Goal: Task Accomplishment & Management: Use online tool/utility

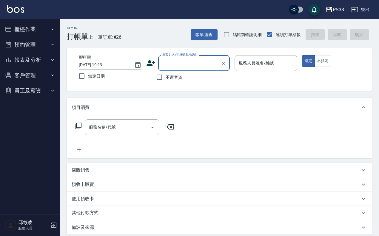
click at [24, 30] on button "櫃檯作業" at bounding box center [29, 29] width 55 height 16
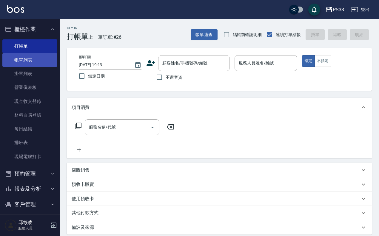
click at [30, 64] on link "帳單列表" at bounding box center [29, 60] width 55 height 14
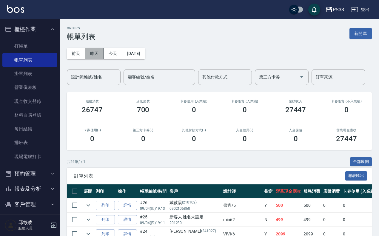
click at [91, 48] on button "昨天" at bounding box center [94, 53] width 19 height 11
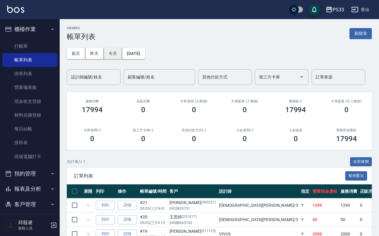
click at [105, 52] on button "今天" at bounding box center [113, 53] width 19 height 11
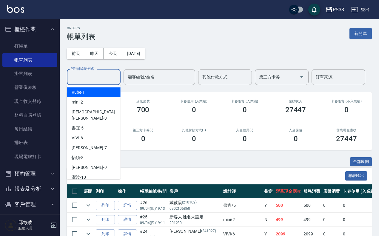
click at [97, 75] on input "設計師編號/姓名" at bounding box center [94, 77] width 48 height 10
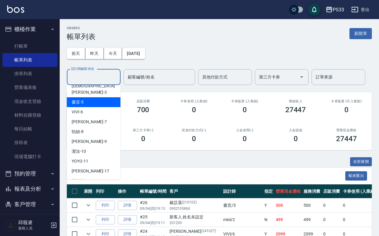
scroll to position [37, 0]
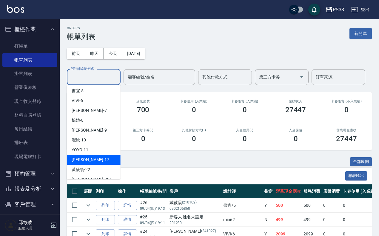
drag, startPoint x: 89, startPoint y: 158, endPoint x: 90, endPoint y: 156, distance: 3.0
click at [90, 156] on ul "Rube -1 mini -2 瑜[PERSON_NAME] -3 書宜 -5 VIVI -6 Joann -7 怡媜 -8 [PERSON_NAME] -9…" at bounding box center [94, 132] width 54 height 94
click at [90, 156] on div "[PERSON_NAME] -17" at bounding box center [94, 160] width 54 height 10
type input "[PERSON_NAME]-17"
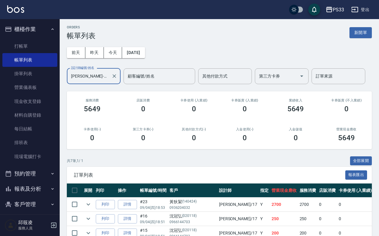
scroll to position [0, 0]
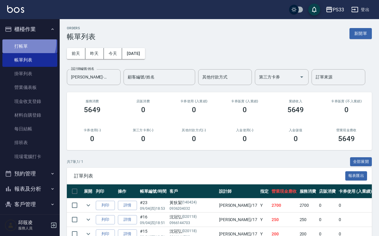
click at [22, 42] on link "打帳單" at bounding box center [29, 46] width 55 height 14
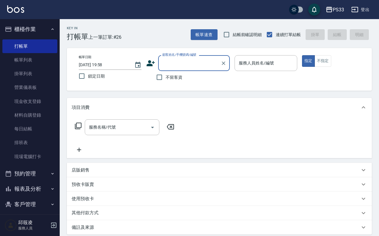
drag, startPoint x: 183, startPoint y: 63, endPoint x: 177, endPoint y: 63, distance: 6.0
click at [183, 63] on input "顧客姓名/手機號碼/編號" at bounding box center [189, 63] width 57 height 10
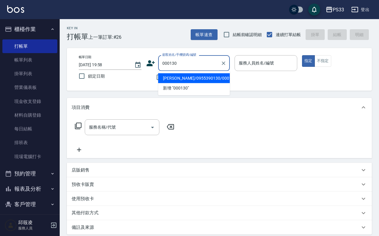
type input "[PERSON_NAME]/0955390130/000130"
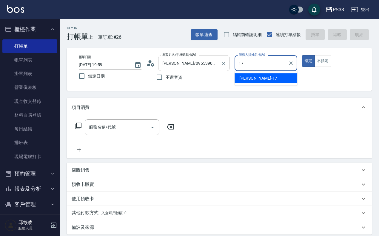
type input "1"
type input "VIVI-6"
type button "true"
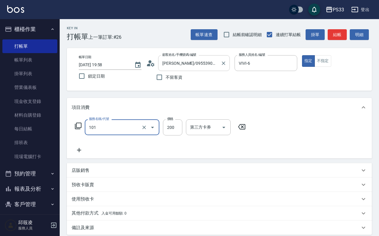
type input "洗髮(101)"
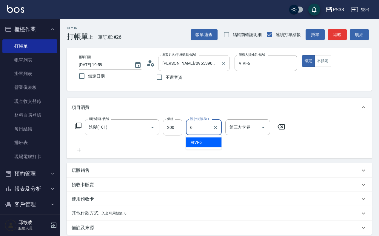
type input "VIVI-6"
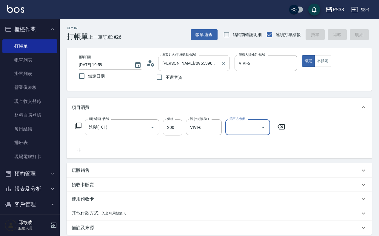
type input "[DATE] 20:00"
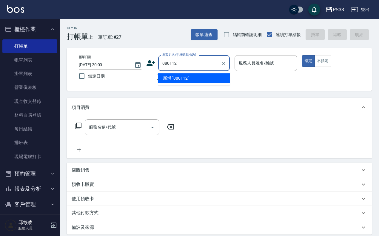
type input "080112"
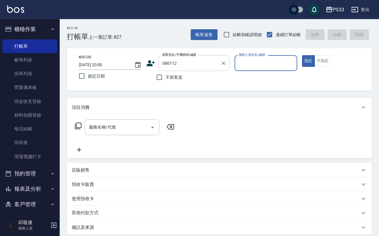
type input "6"
type input "[PERSON_NAME]/0985123888/080112"
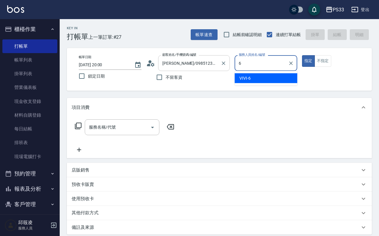
type input "VIVI-6"
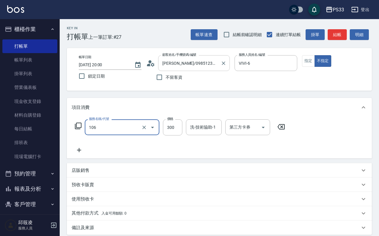
type input "洗髮(106)"
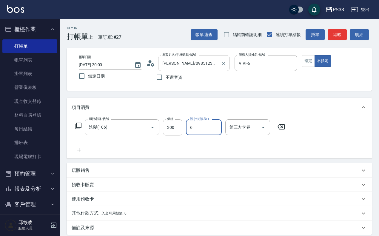
type input "VIVI-6"
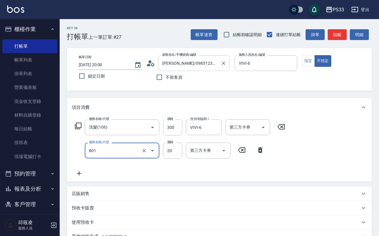
type input "潤絲(801)"
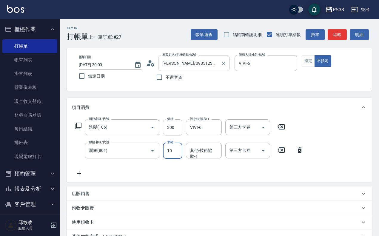
type input "10"
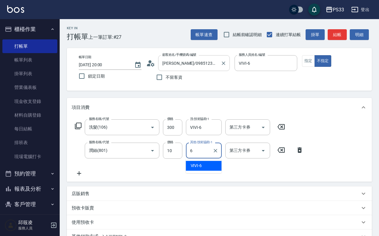
type input "VIVI-6"
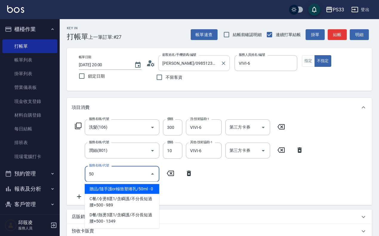
type input "5"
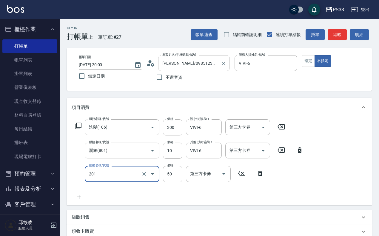
type input "剪瀏海(201)"
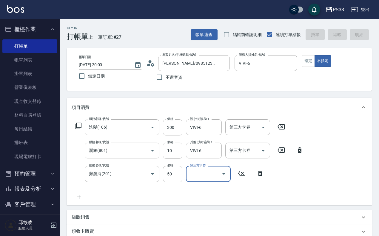
type input "[DATE] 20:01"
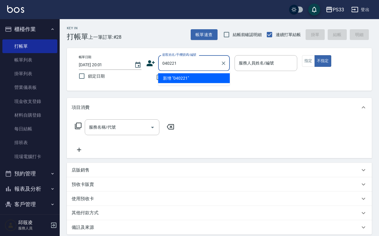
type input "040221"
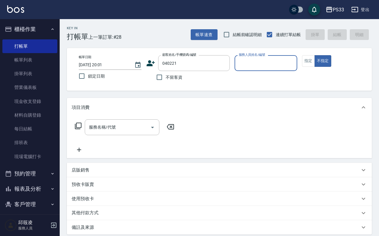
type input "6"
type input "[PERSON_NAME]/0975317155/040221"
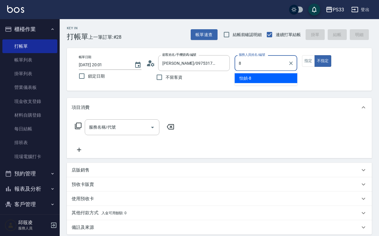
type input "怡媜-8"
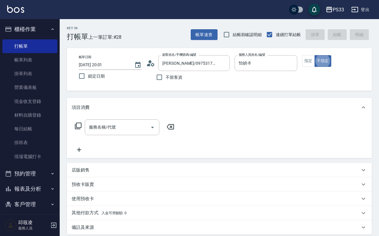
type button "false"
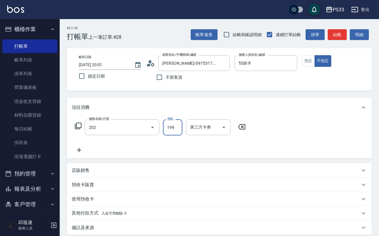
type input "不指定單剪(202)"
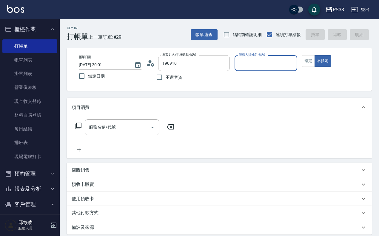
type input "[PERSON_NAME]/0900505358/190910"
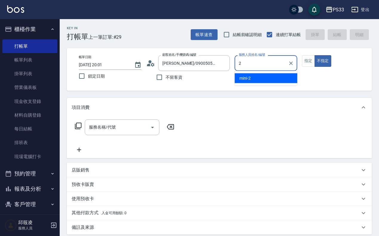
type input "mini-2"
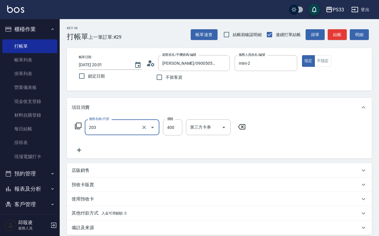
type input "指定單剪(203)"
type input "250"
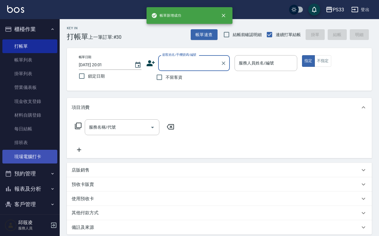
click at [37, 157] on link "現場電腦打卡" at bounding box center [29, 157] width 55 height 14
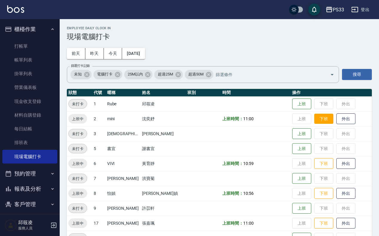
click at [316, 121] on button "下班" at bounding box center [323, 119] width 19 height 10
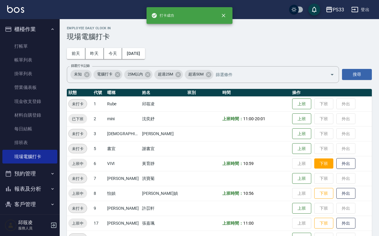
click at [314, 162] on button "下班" at bounding box center [323, 163] width 19 height 10
click at [314, 193] on button "下班" at bounding box center [323, 193] width 19 height 10
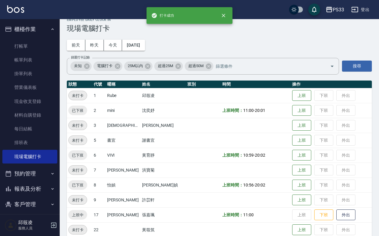
scroll to position [17, 0]
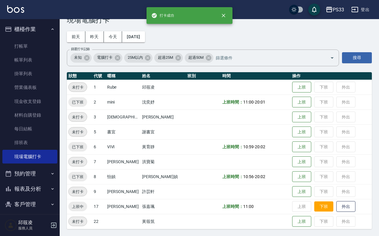
click at [314, 205] on button "下班" at bounding box center [323, 206] width 19 height 10
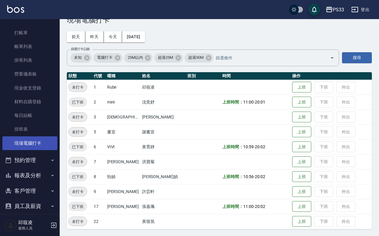
scroll to position [20, 0]
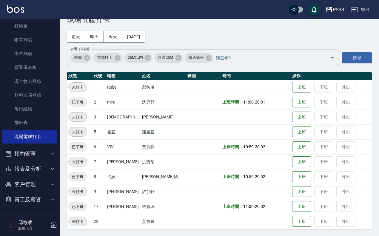
click at [30, 169] on button "報表及分析" at bounding box center [29, 169] width 55 height 16
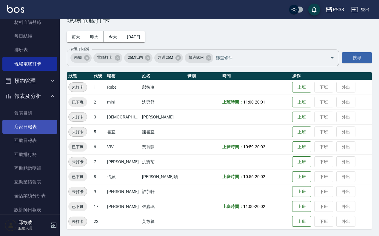
scroll to position [95, 0]
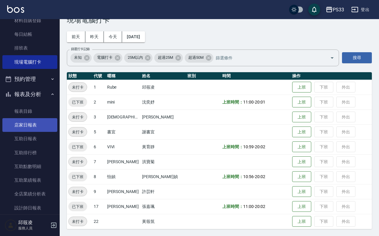
click at [27, 126] on link "店家日報表" at bounding box center [29, 125] width 55 height 14
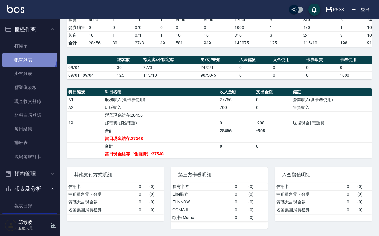
drag, startPoint x: 26, startPoint y: 54, endPoint x: 21, endPoint y: 63, distance: 9.9
click at [27, 54] on link "帳單列表" at bounding box center [29, 60] width 55 height 14
click at [21, 63] on link "帳單列表" at bounding box center [29, 60] width 55 height 14
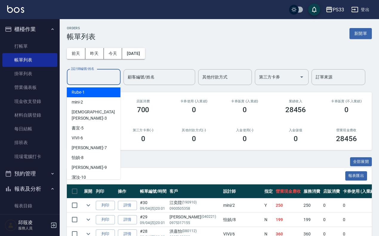
click at [92, 81] on input "設計師編號/姓名" at bounding box center [94, 77] width 48 height 10
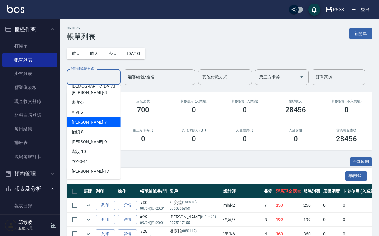
scroll to position [37, 0]
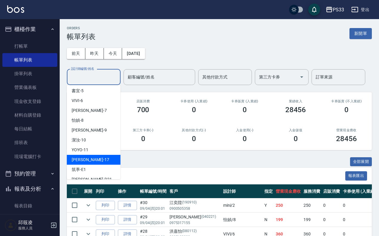
drag, startPoint x: 96, startPoint y: 148, endPoint x: 93, endPoint y: 157, distance: 9.9
click at [93, 157] on ul "Rube -1 mini -2 瑜[PERSON_NAME] -3 書宜 -5 VIVI -6 Joann -7 怡媜 -8 [PERSON_NAME] -9…" at bounding box center [94, 132] width 54 height 94
click at [93, 156] on div "[PERSON_NAME] -17" at bounding box center [94, 160] width 54 height 10
type input "[PERSON_NAME]-17"
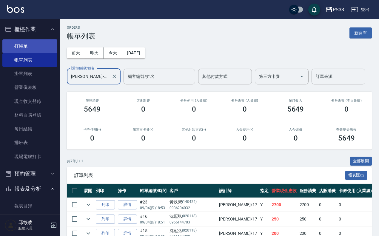
scroll to position [0, 0]
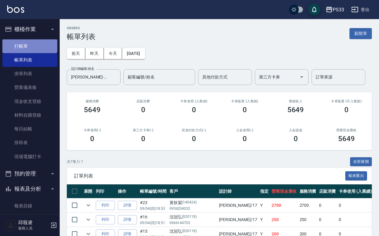
click at [29, 42] on link "打帳單" at bounding box center [29, 46] width 55 height 14
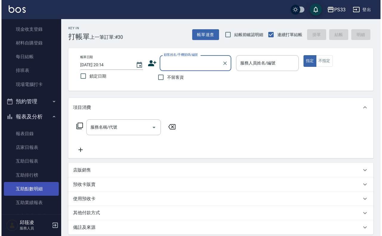
scroll to position [75, 0]
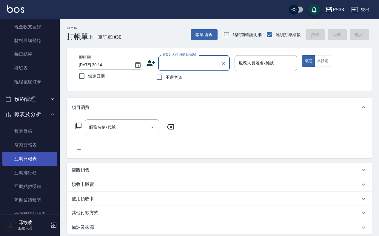
click at [27, 154] on link "互助日報表" at bounding box center [29, 159] width 55 height 14
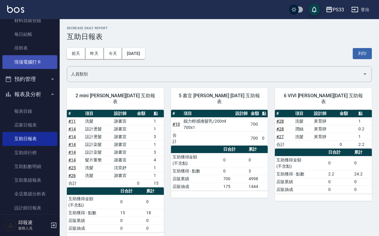
scroll to position [112, 0]
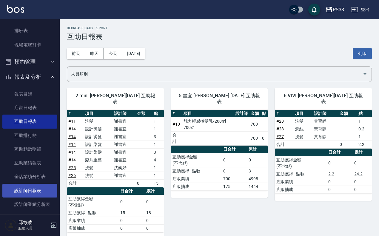
click at [47, 190] on link "設計師日報表" at bounding box center [29, 191] width 55 height 14
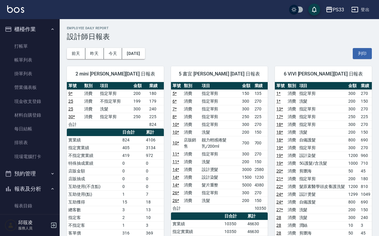
click at [28, 37] on ul "打帳單 帳單列表 掛單列表 營業儀表板 現金收支登錄 材料自購登錄 每日結帳 排班表 現場電腦打卡" at bounding box center [29, 101] width 55 height 129
click at [30, 41] on link "打帳單" at bounding box center [29, 46] width 55 height 14
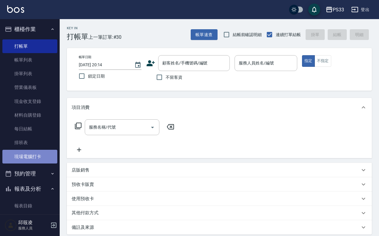
click at [35, 160] on link "現場電腦打卡" at bounding box center [29, 157] width 55 height 14
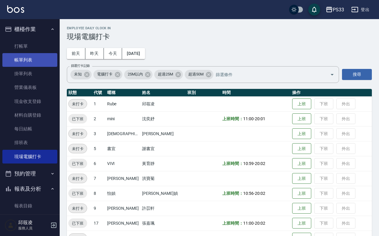
click at [31, 58] on link "帳單列表" at bounding box center [29, 60] width 55 height 14
